Goal: Check status: Check status

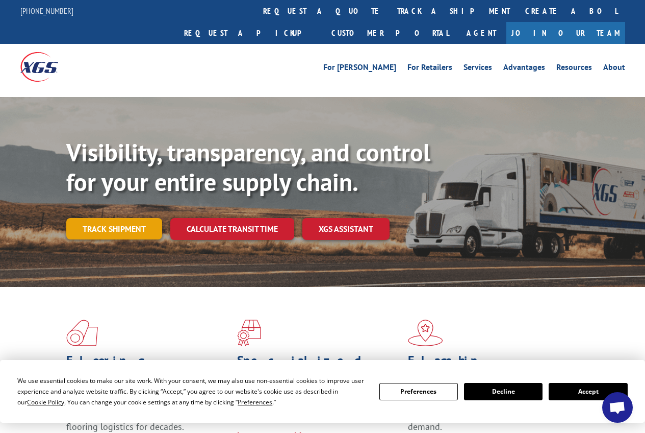
click at [107, 218] on link "Track shipment" at bounding box center [114, 228] width 96 height 21
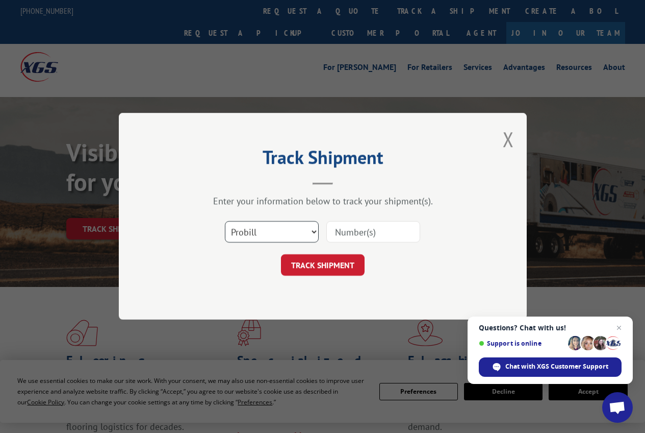
click at [314, 230] on select "Select category... Probill BOL PO" at bounding box center [272, 231] width 94 height 21
select select "bol"
click at [225, 221] on select "Select category... Probill BOL PO" at bounding box center [272, 231] width 94 height 21
drag, startPoint x: 376, startPoint y: 230, endPoint x: 383, endPoint y: 229, distance: 6.7
click at [380, 229] on input at bounding box center [374, 231] width 94 height 21
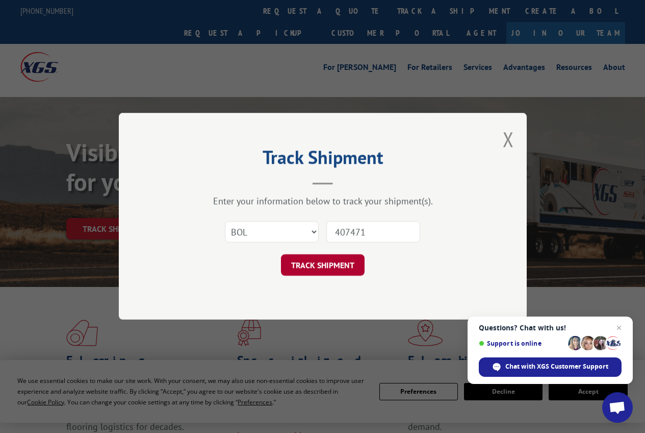
type input "407471"
click at [330, 265] on button "TRACK SHIPMENT" at bounding box center [323, 265] width 84 height 21
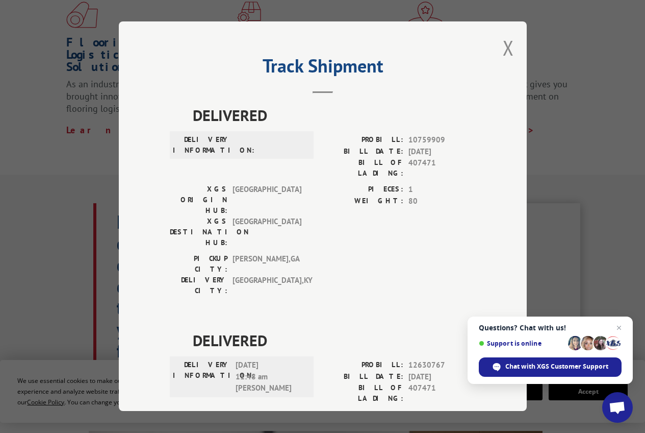
scroll to position [204, 0]
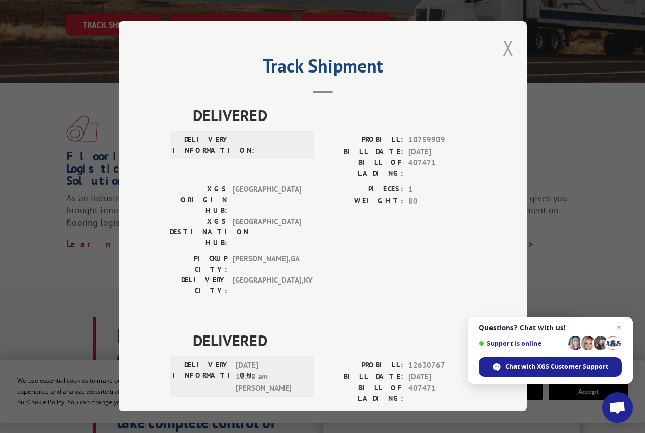
click at [505, 44] on button "Close modal" at bounding box center [508, 47] width 11 height 27
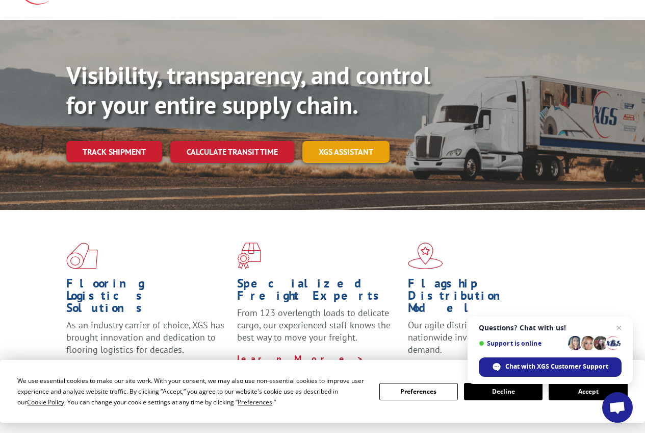
scroll to position [0, 0]
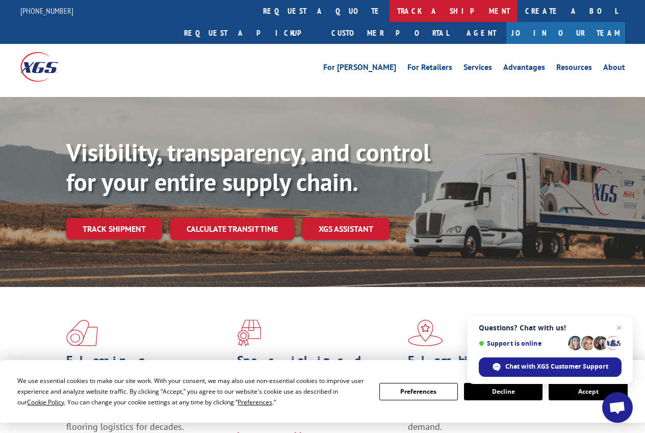
click at [390, 9] on link "track a shipment" at bounding box center [454, 11] width 128 height 22
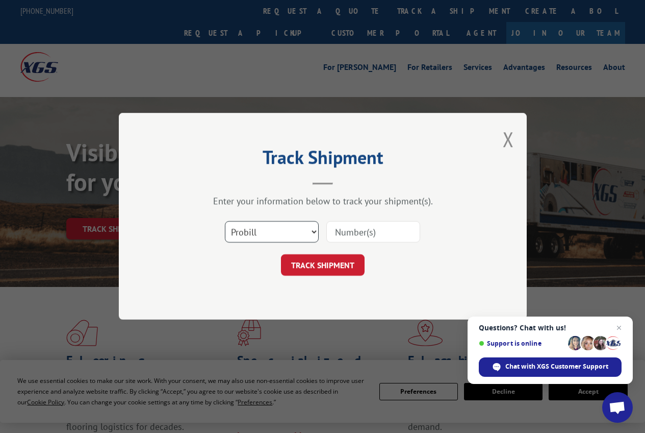
click at [315, 235] on select "Select category... Probill BOL PO" at bounding box center [272, 231] width 94 height 21
select select "po"
click at [225, 221] on select "Select category... Probill BOL PO" at bounding box center [272, 231] width 94 height 21
click at [356, 231] on input at bounding box center [374, 231] width 94 height 21
type input "29275"
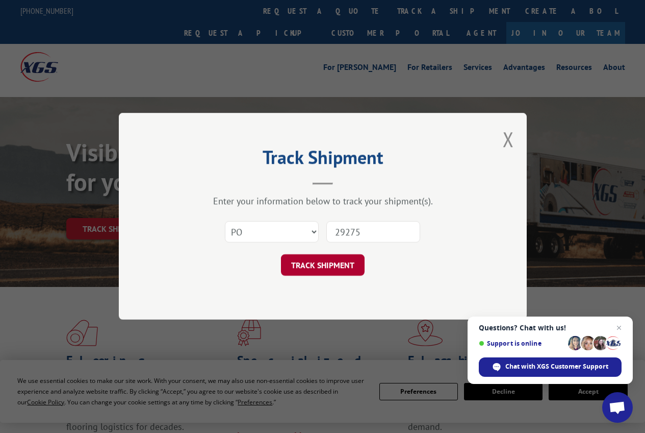
click at [311, 263] on button "TRACK SHIPMENT" at bounding box center [323, 265] width 84 height 21
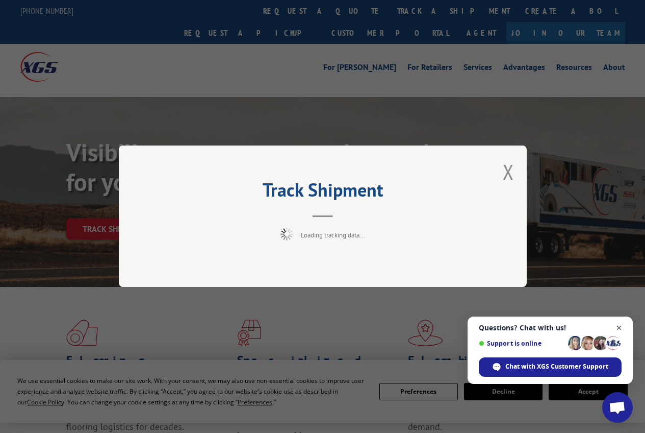
click at [618, 326] on span "Close chat" at bounding box center [619, 327] width 13 height 13
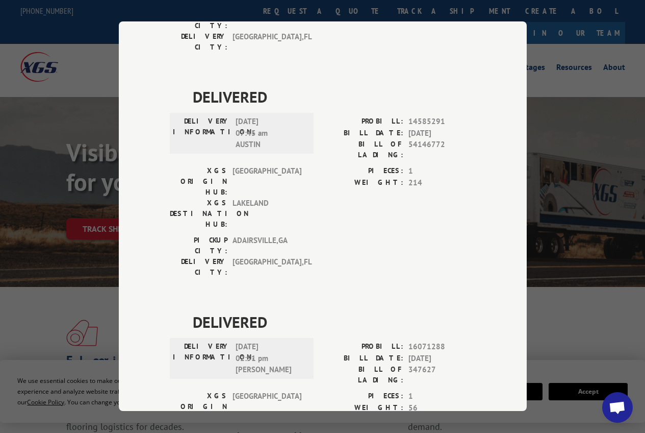
scroll to position [969, 0]
